Goal: Information Seeking & Learning: Learn about a topic

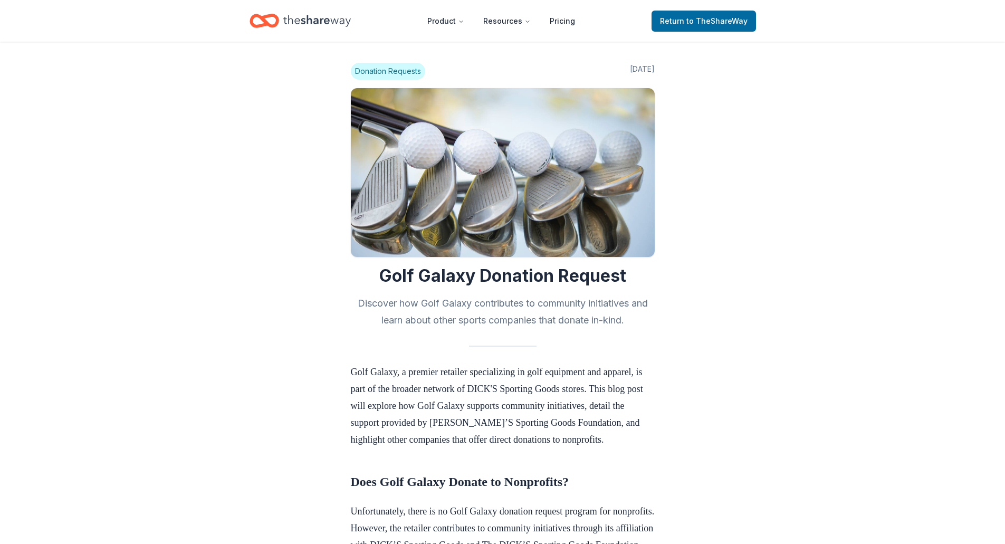
scroll to position [686, 0]
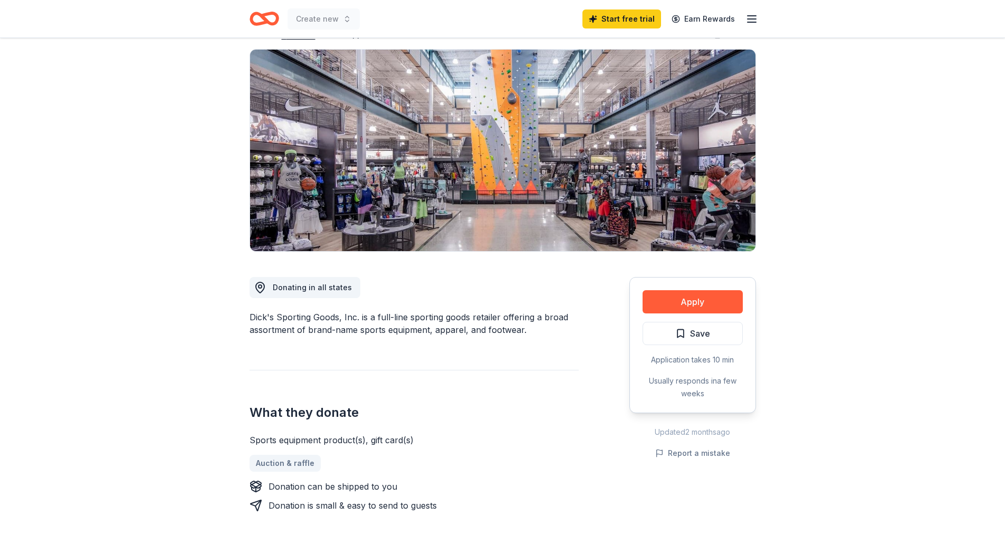
scroll to position [264, 0]
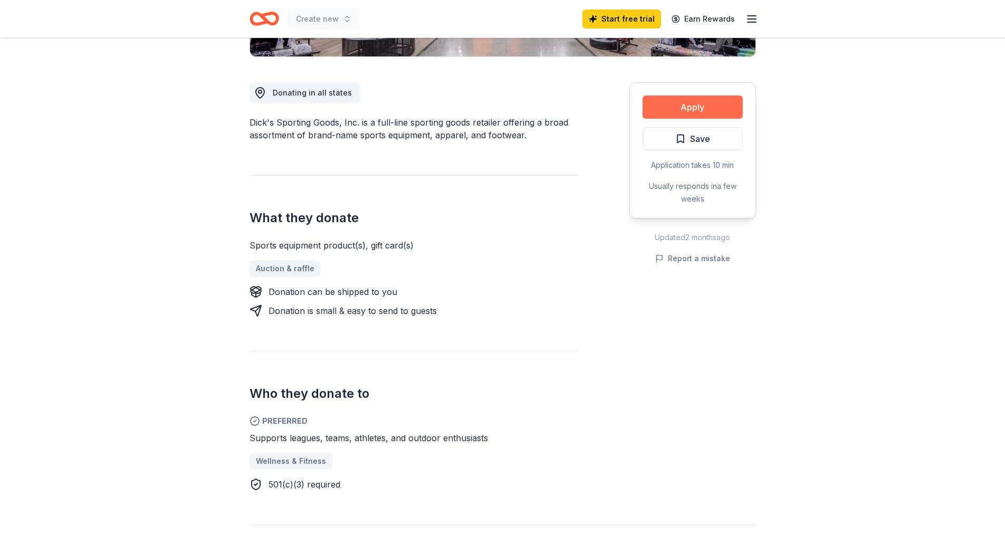
click at [684, 108] on button "Apply" at bounding box center [692, 106] width 100 height 23
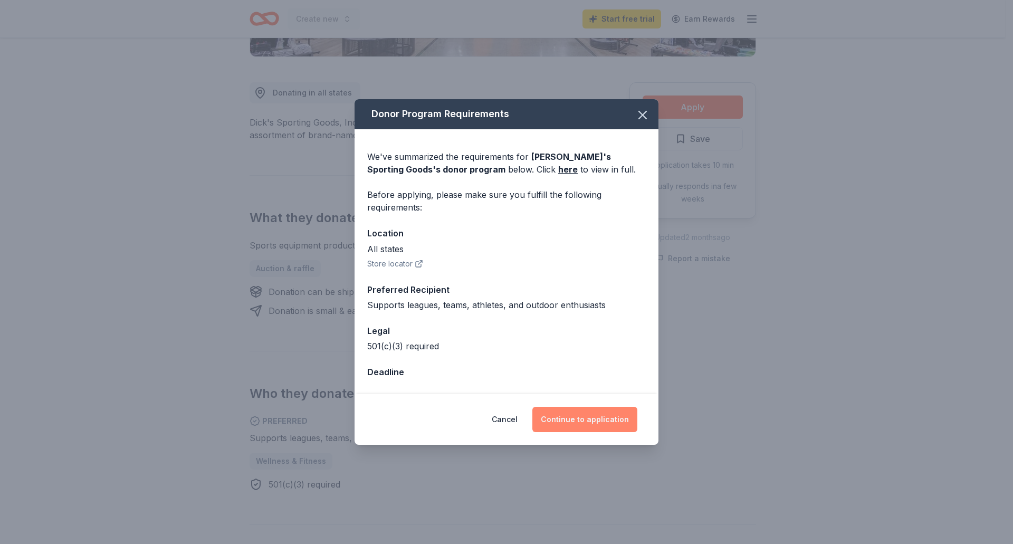
click at [588, 420] on button "Continue to application" at bounding box center [584, 419] width 105 height 25
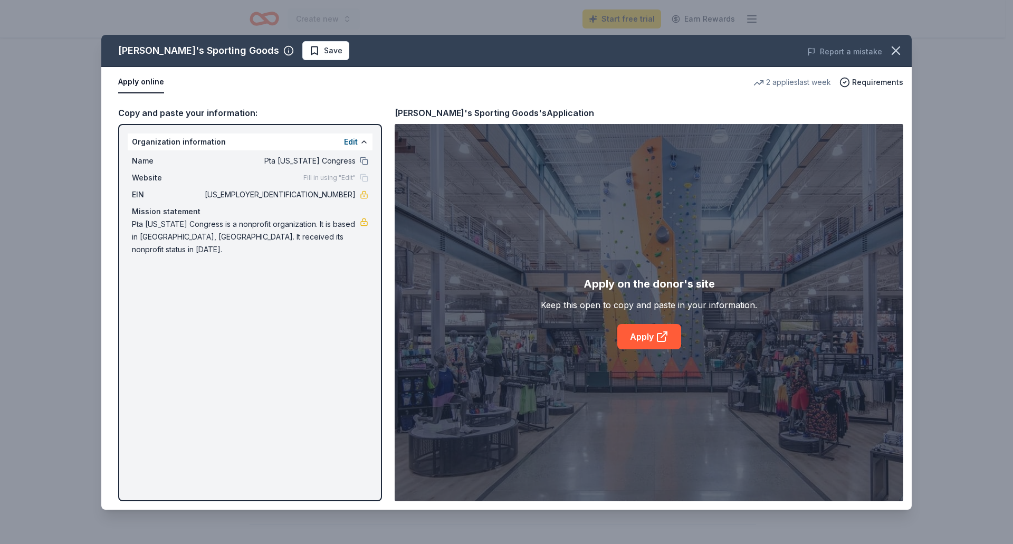
click at [311, 206] on div "[PERSON_NAME]'s Sporting Goods Save Report a mistake Apply online 2 applies las…" at bounding box center [506, 272] width 810 height 475
click at [261, 50] on div "[PERSON_NAME]'s Sporting Goods Save Report a mistake Apply online 2 applies las…" at bounding box center [506, 272] width 810 height 475
click at [795, 99] on div "[PERSON_NAME]'s Sporting Goods Save Report a mistake Apply online 2 applies las…" at bounding box center [506, 272] width 810 height 475
click at [649, 335] on div "[PERSON_NAME]'s Sporting Goods Save Report a mistake Apply online 2 applies las…" at bounding box center [506, 272] width 810 height 475
click at [650, 342] on div "[PERSON_NAME]'s Sporting Goods Save Report a mistake Apply online 2 applies las…" at bounding box center [506, 272] width 810 height 475
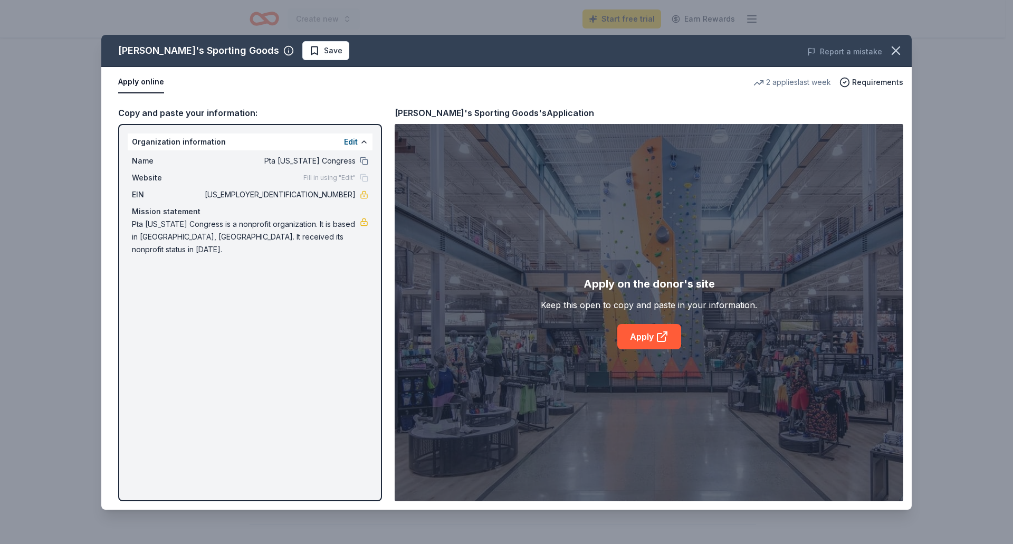
click at [666, 337] on div "[PERSON_NAME]'s Sporting Goods Save Report a mistake Apply online 2 applies las…" at bounding box center [506, 272] width 810 height 475
drag, startPoint x: 653, startPoint y: 335, endPoint x: 643, endPoint y: 334, distance: 10.6
click at [652, 335] on div "[PERSON_NAME]'s Sporting Goods Save Report a mistake Apply online 2 applies las…" at bounding box center [506, 272] width 810 height 475
click at [643, 334] on div "[PERSON_NAME]'s Sporting Goods Save Report a mistake Apply online 2 applies las…" at bounding box center [506, 272] width 810 height 475
click at [641, 333] on div "[PERSON_NAME]'s Sporting Goods Save Report a mistake Apply online 2 applies las…" at bounding box center [506, 272] width 810 height 475
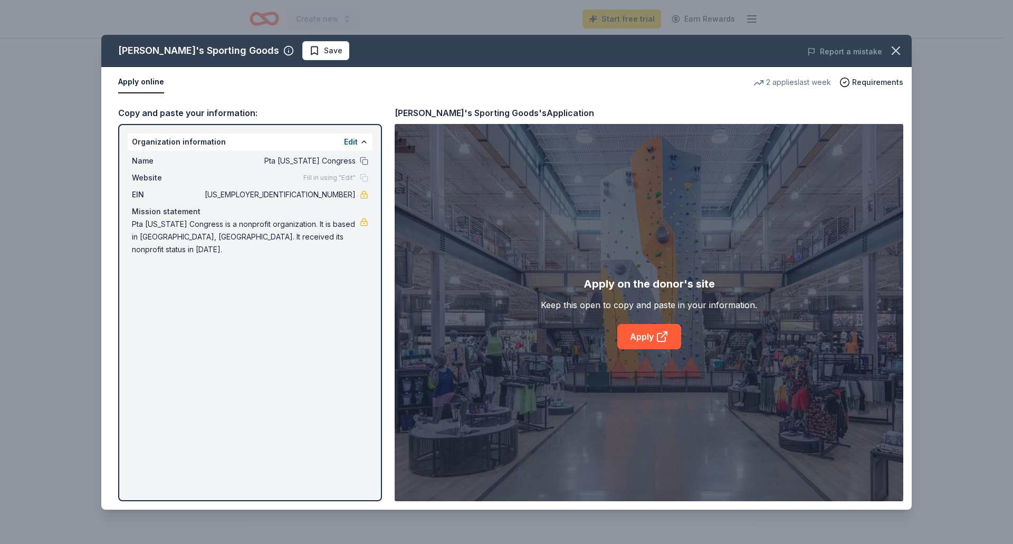
click at [641, 333] on div "[PERSON_NAME]'s Sporting Goods Save Report a mistake Apply online 2 applies las…" at bounding box center [506, 272] width 810 height 475
drag, startPoint x: 553, startPoint y: 112, endPoint x: 397, endPoint y: 107, distance: 156.7
click at [397, 107] on div "[PERSON_NAME]'s Sporting Goods Save Report a mistake Apply online 2 applies las…" at bounding box center [506, 272] width 810 height 475
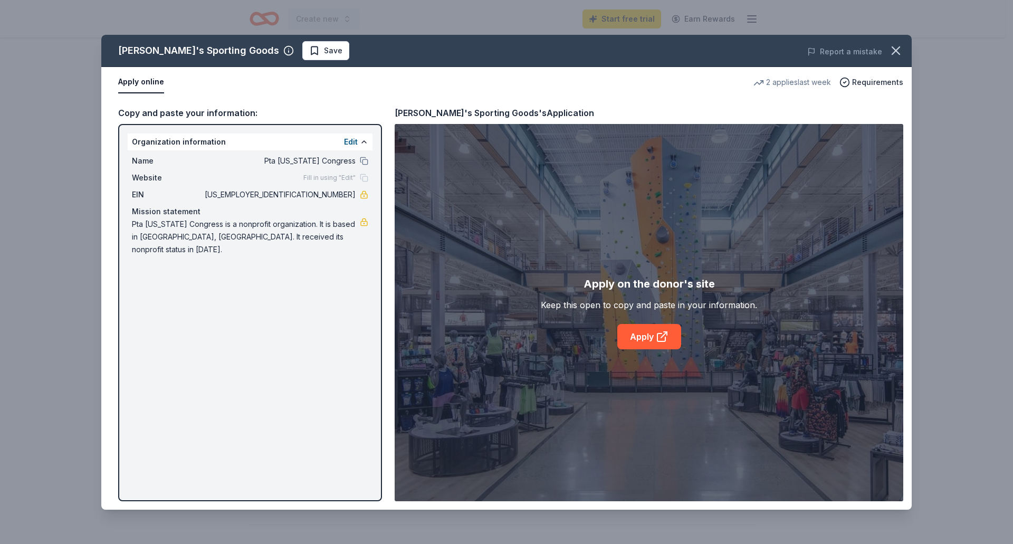
click at [397, 107] on div "[PERSON_NAME]'s Sporting Goods Save Report a mistake Apply online 2 applies las…" at bounding box center [506, 272] width 810 height 475
click at [396, 109] on div "[PERSON_NAME]'s Sporting Goods Save Report a mistake Apply online 2 applies las…" at bounding box center [506, 272] width 810 height 475
click at [896, 48] on icon "button" at bounding box center [895, 50] width 15 height 15
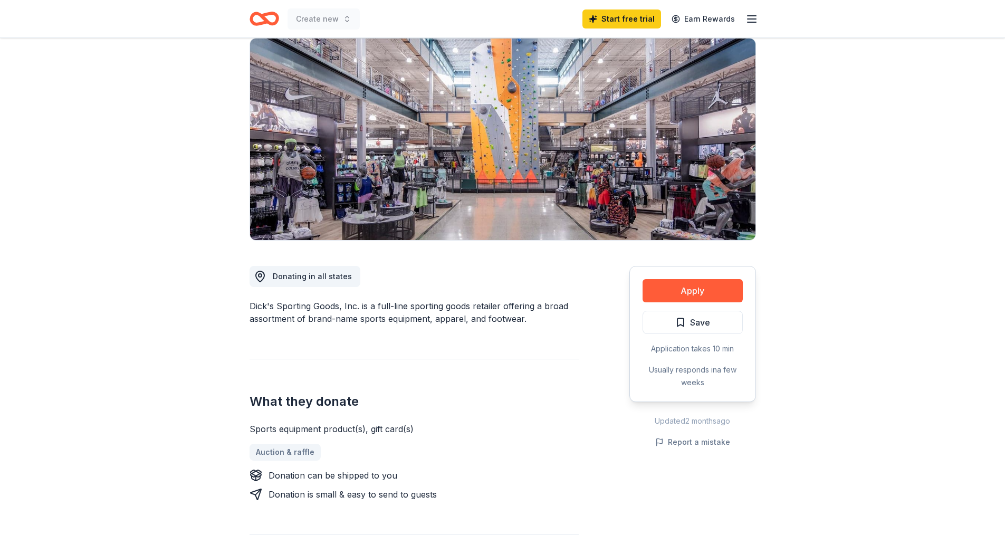
scroll to position [0, 0]
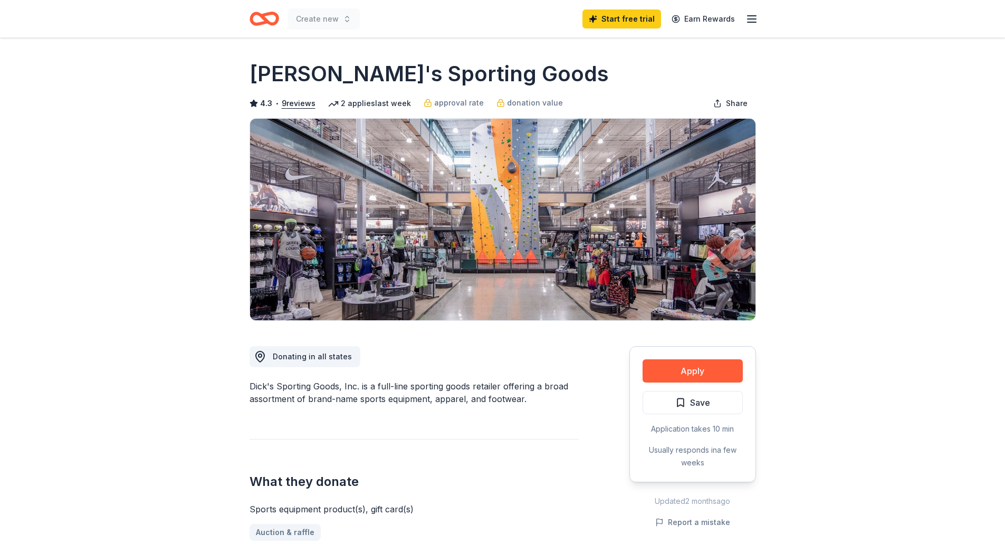
drag, startPoint x: 480, startPoint y: 65, endPoint x: 246, endPoint y: 72, distance: 234.3
drag, startPoint x: 250, startPoint y: 73, endPoint x: 359, endPoint y: 73, distance: 108.6
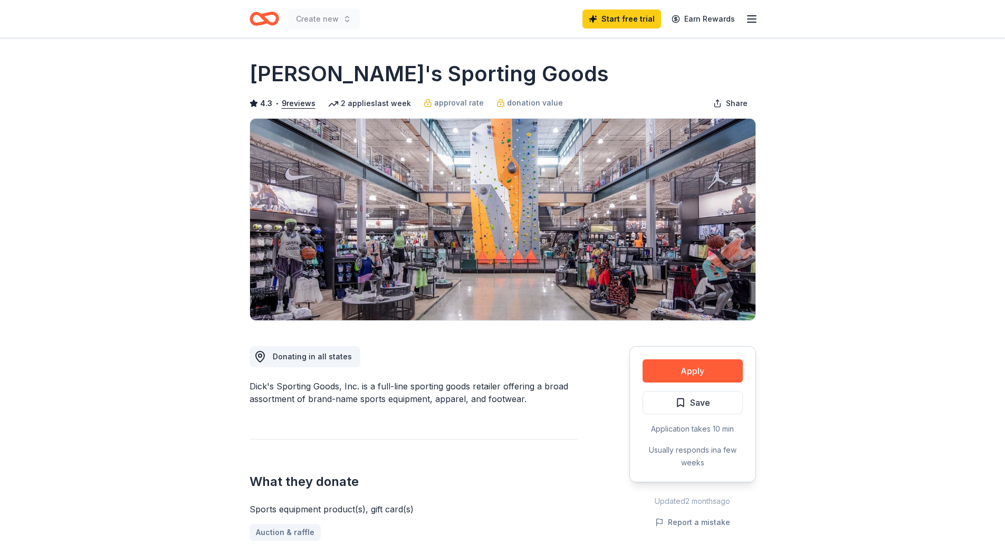
click at [251, 73] on h1 "[PERSON_NAME]'s Sporting Goods" at bounding box center [428, 74] width 359 height 30
click at [522, 102] on span "donation value" at bounding box center [535, 103] width 56 height 13
